Goal: Browse casually: Explore the website without a specific task or goal

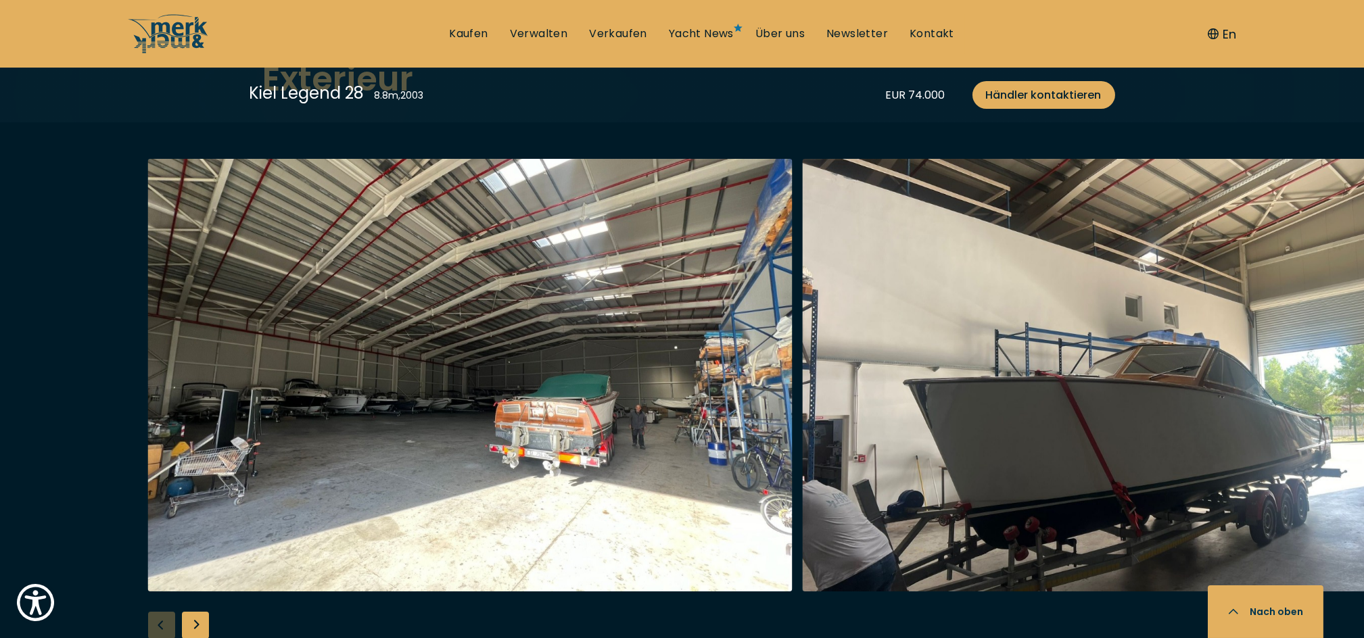
scroll to position [1532, 0]
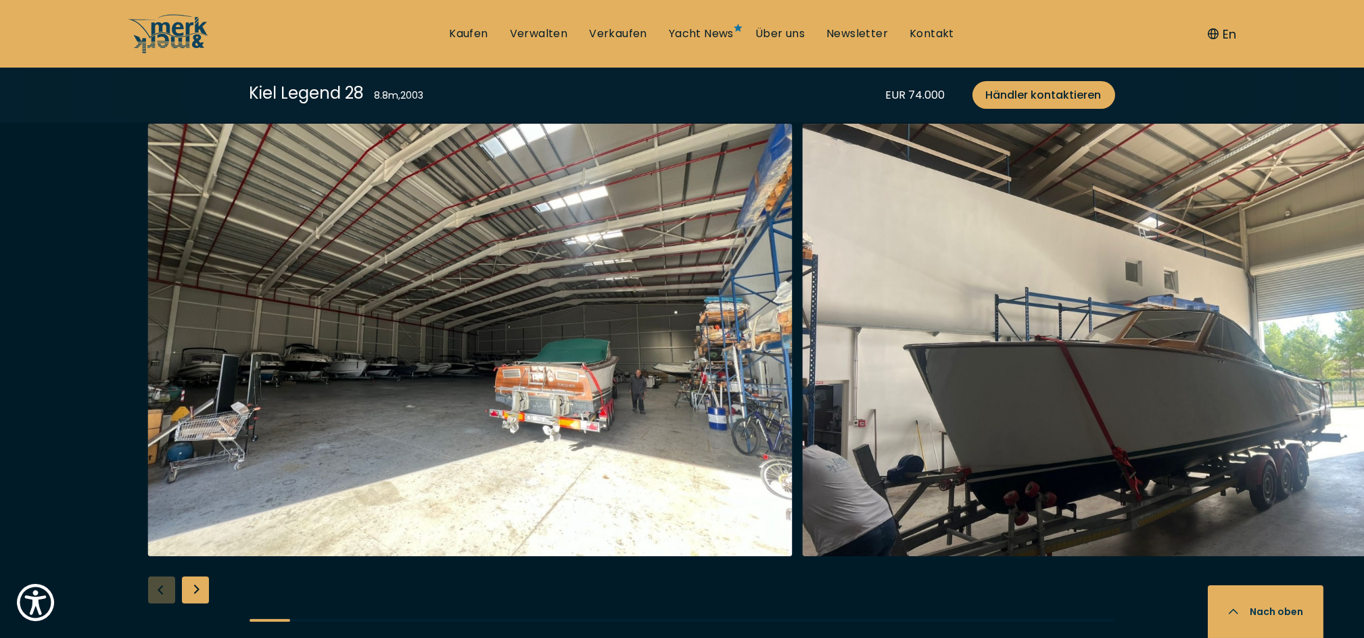
click at [203, 577] on div "Next slide" at bounding box center [195, 590] width 27 height 27
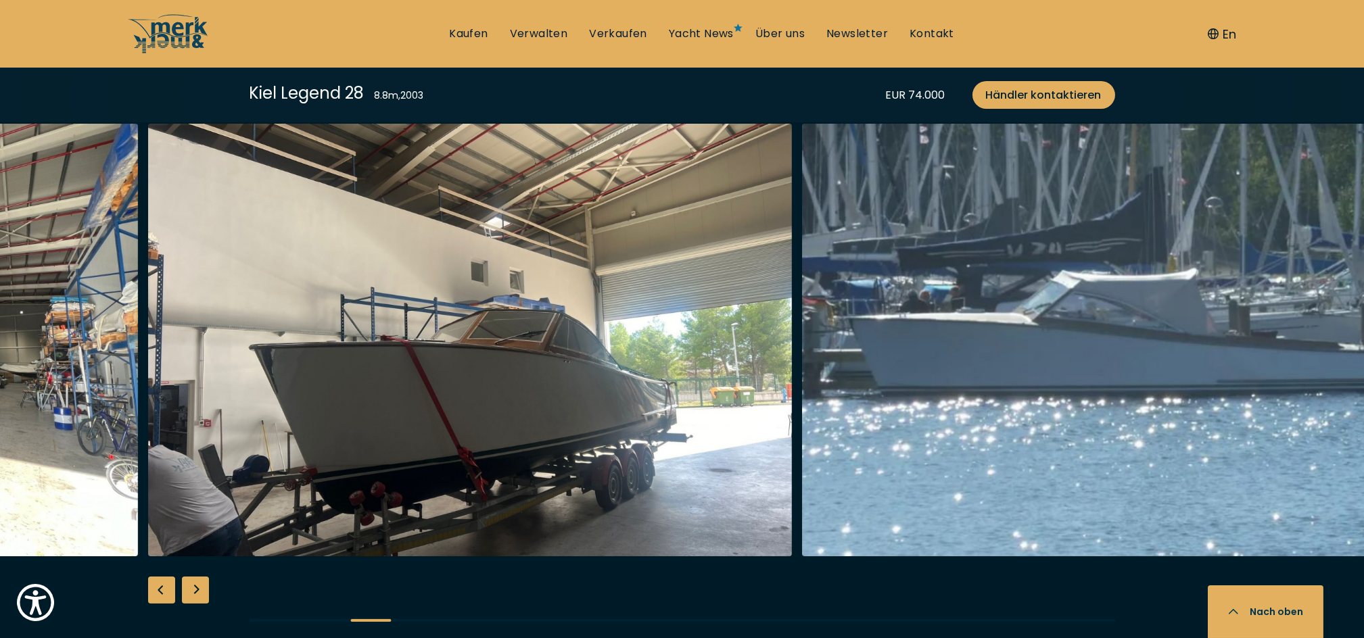
click at [204, 577] on div "Next slide" at bounding box center [195, 590] width 27 height 27
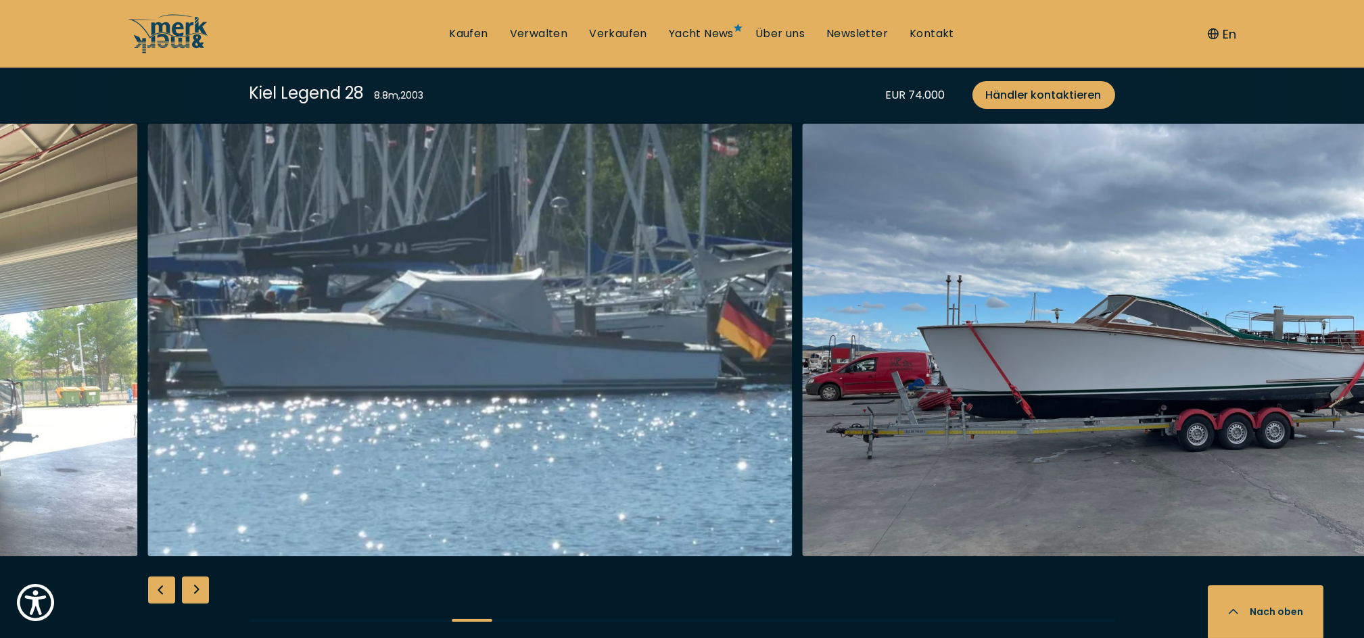
click at [204, 577] on div "Next slide" at bounding box center [195, 590] width 27 height 27
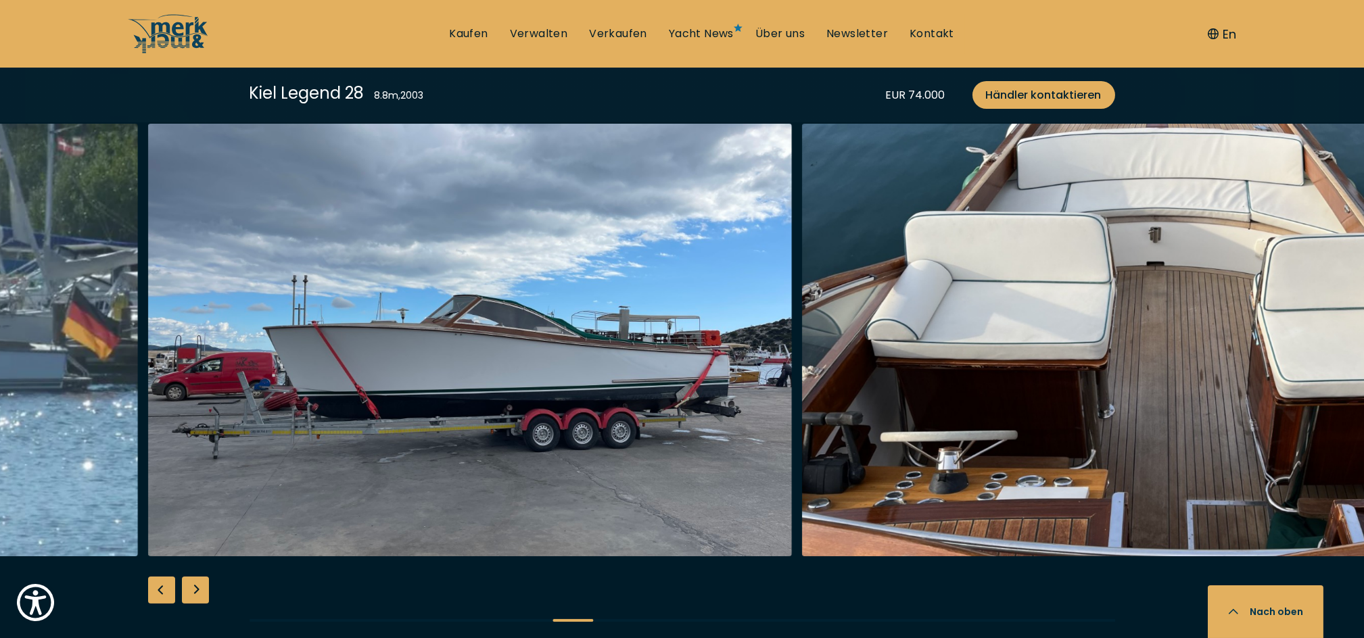
click at [204, 577] on div "Next slide" at bounding box center [195, 590] width 27 height 27
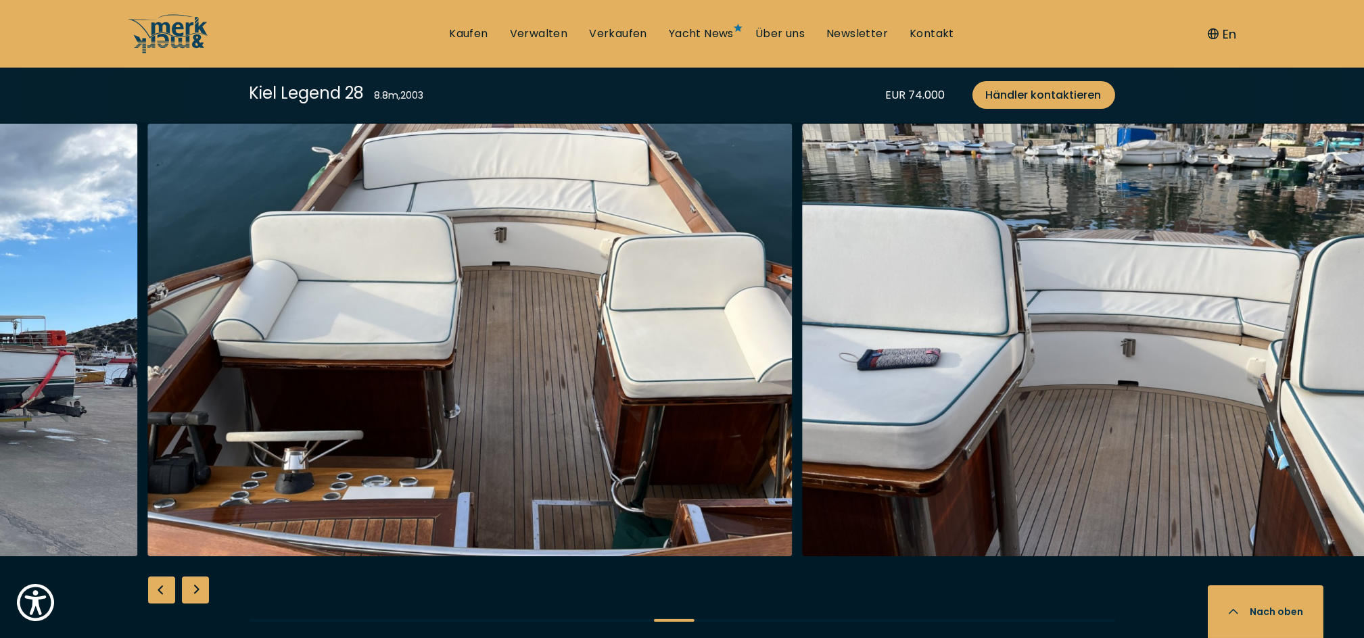
click at [204, 577] on div "Next slide" at bounding box center [195, 590] width 27 height 27
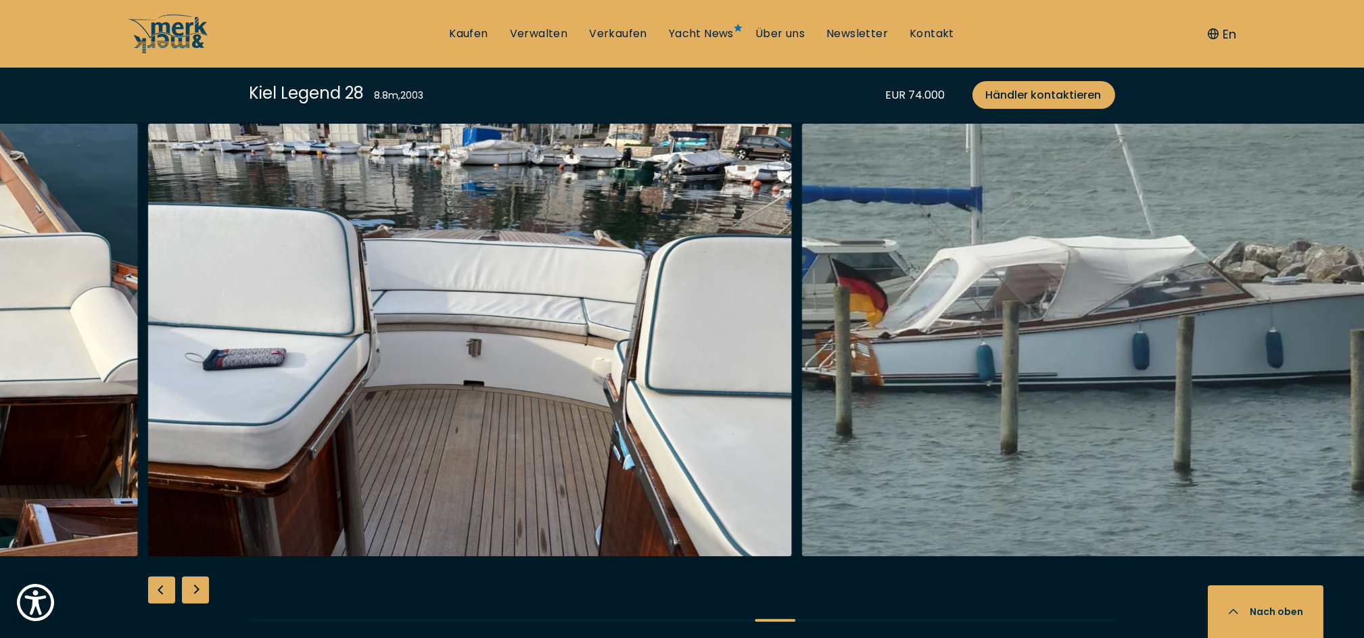
click at [204, 577] on div "Next slide" at bounding box center [195, 590] width 27 height 27
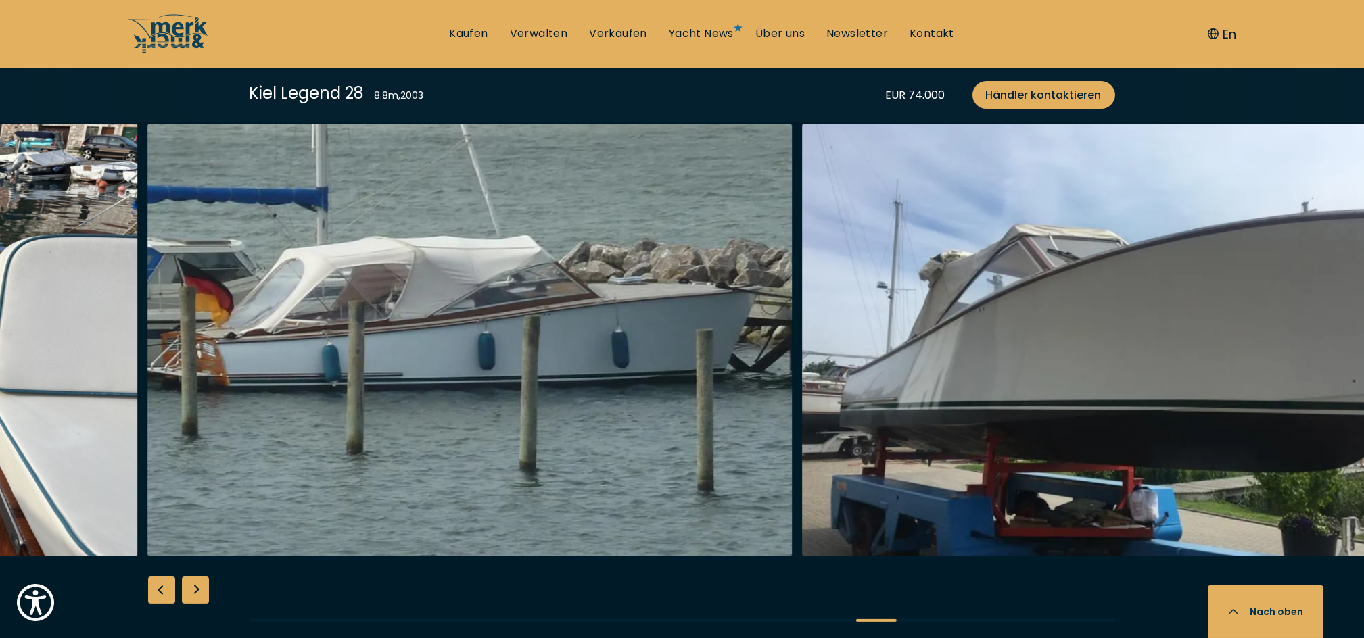
click at [204, 577] on div "Next slide" at bounding box center [195, 590] width 27 height 27
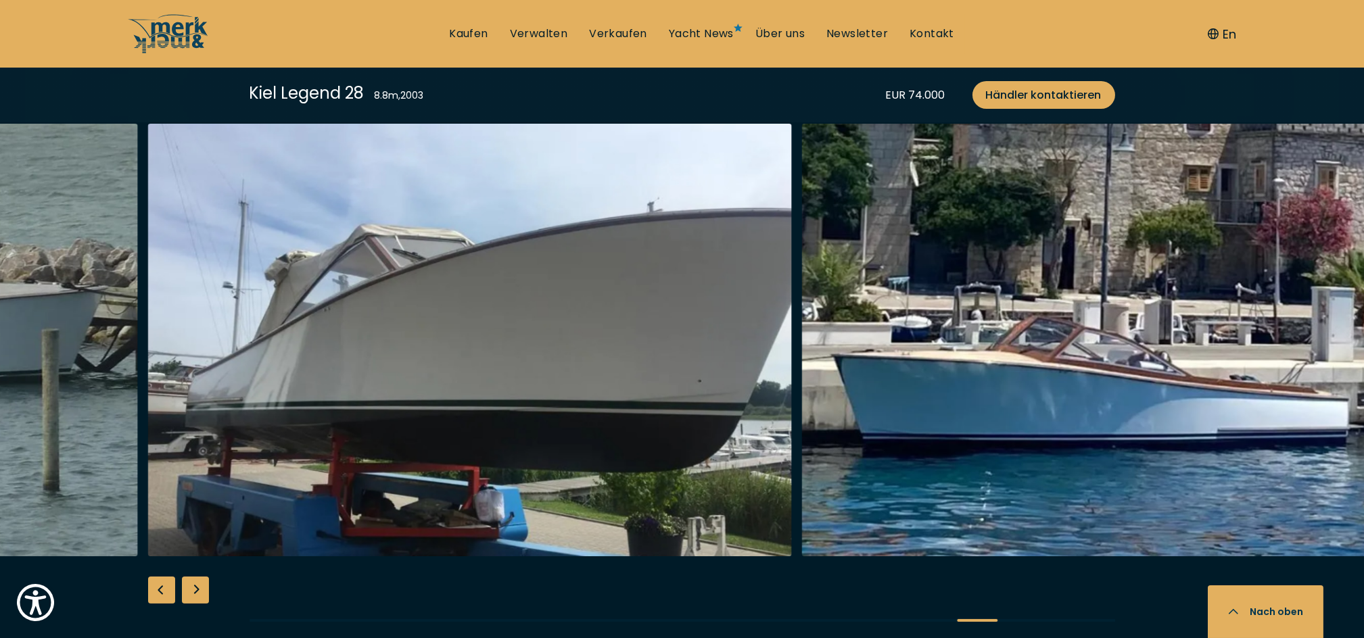
click at [204, 577] on div "Next slide" at bounding box center [195, 590] width 27 height 27
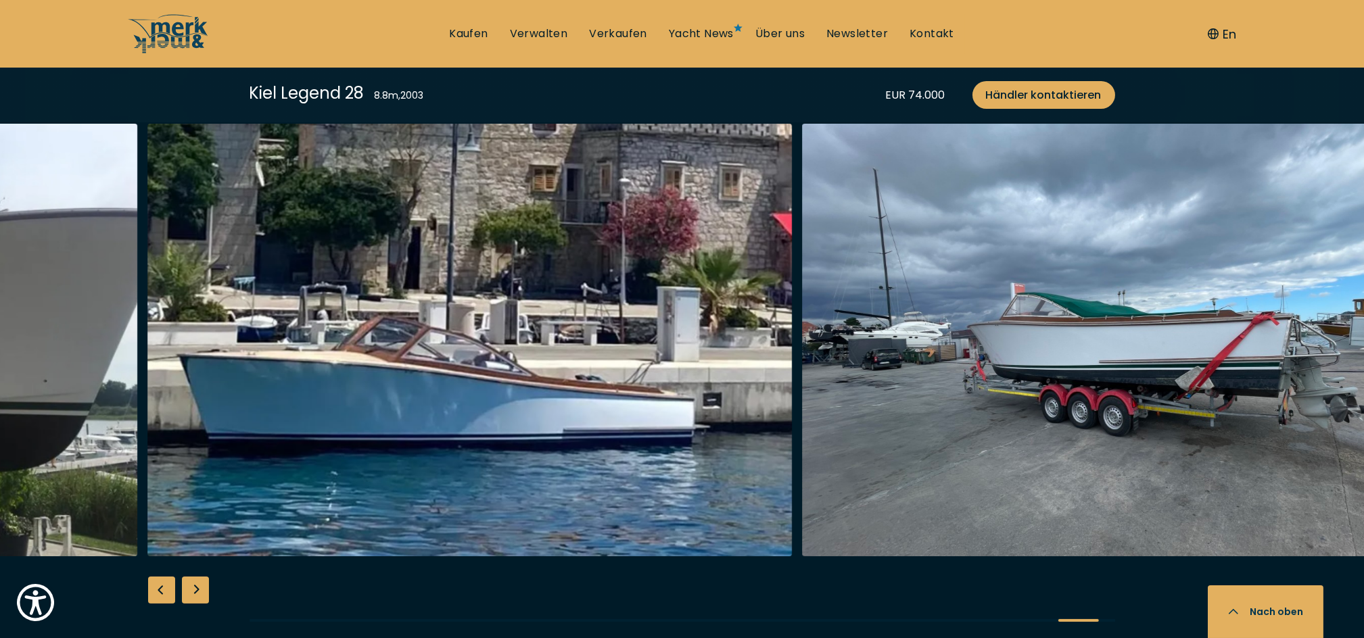
click at [203, 577] on div "Next slide" at bounding box center [195, 590] width 27 height 27
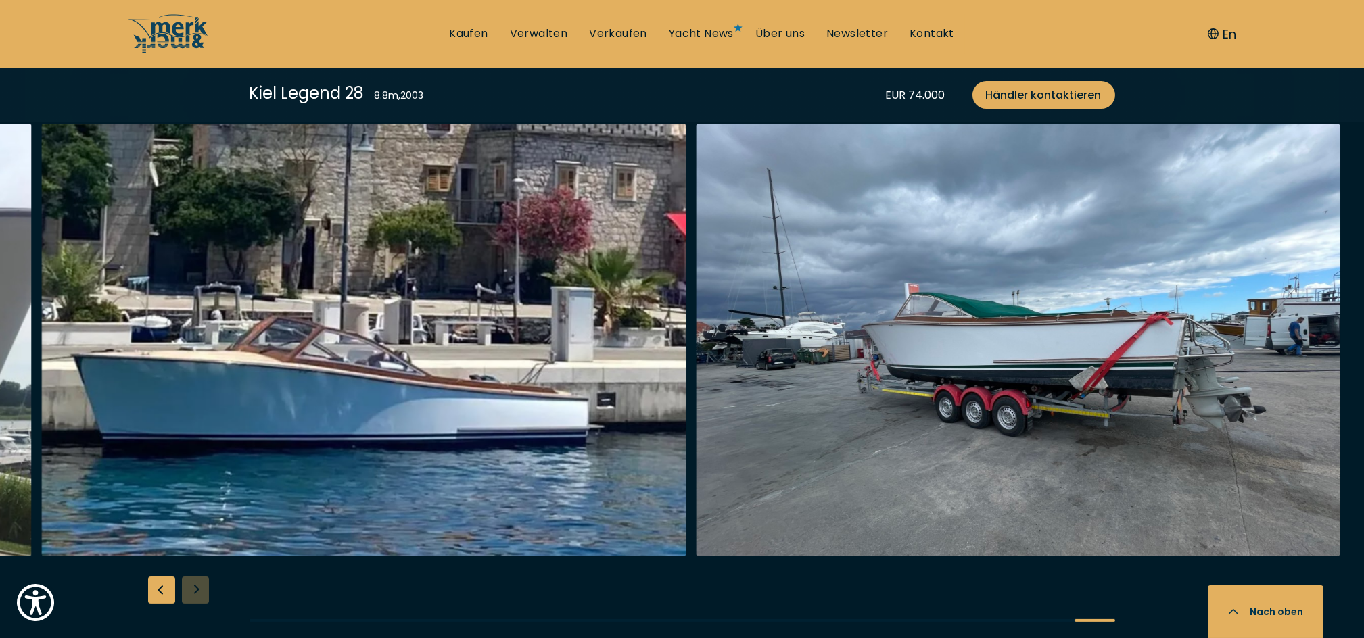
click at [202, 556] on div at bounding box center [682, 384] width 1364 height 521
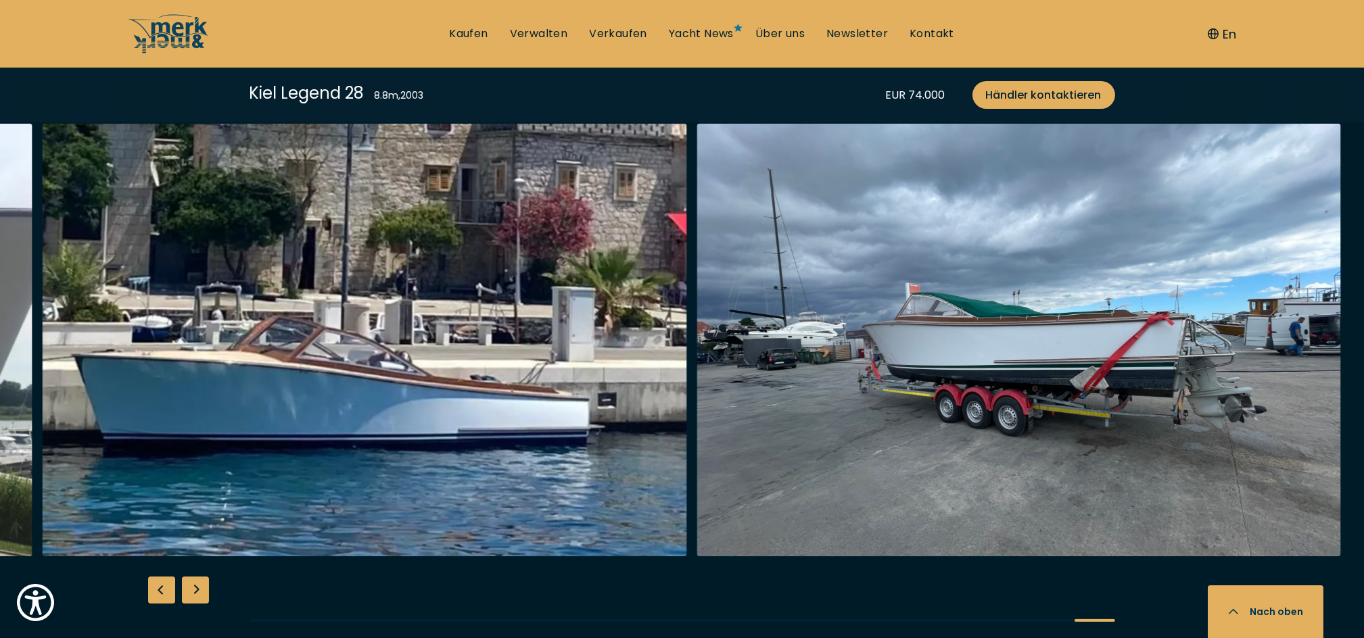
click at [202, 555] on div at bounding box center [682, 384] width 1364 height 521
click at [202, 577] on div "Next slide" at bounding box center [195, 590] width 27 height 27
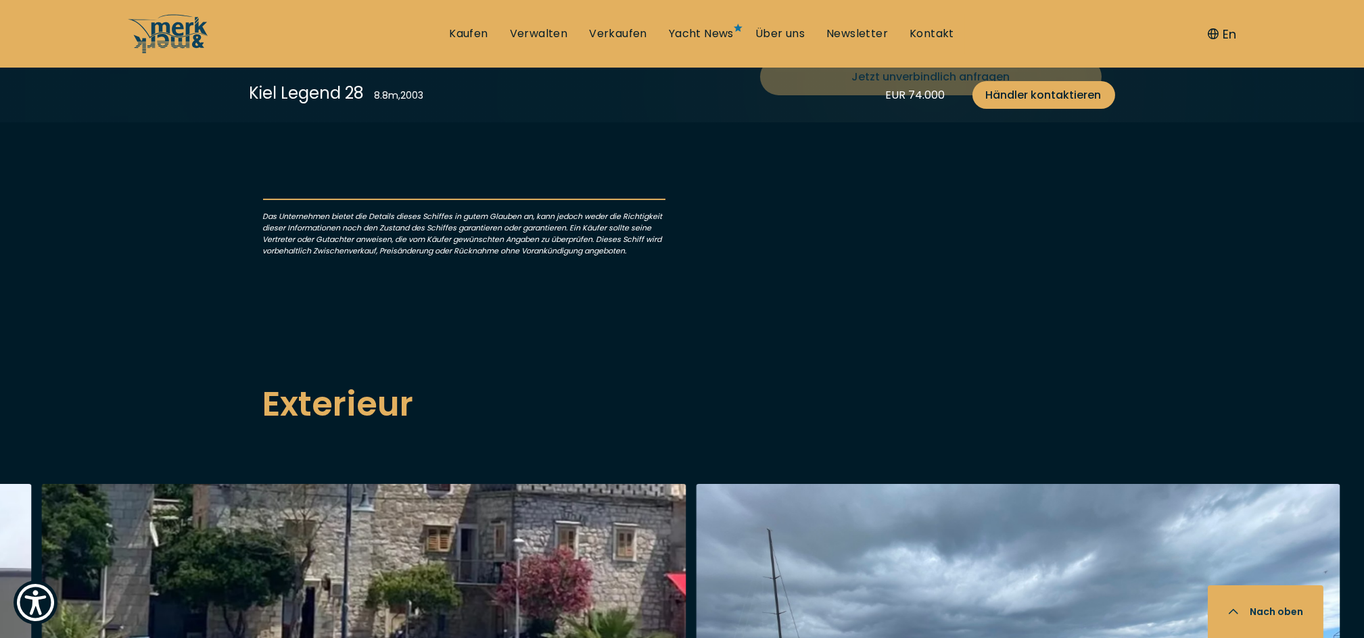
scroll to position [631, 0]
